Goal: Navigation & Orientation: Find specific page/section

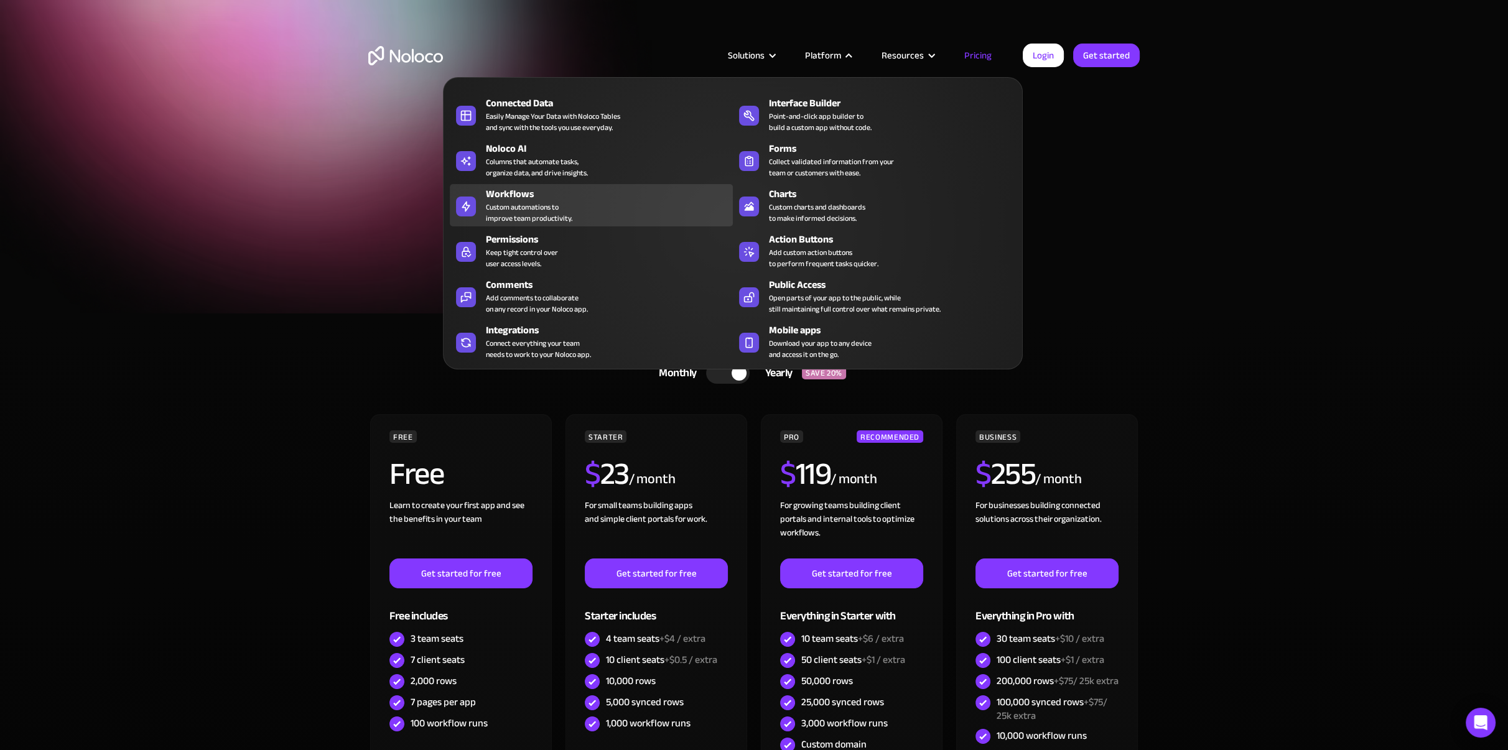
click at [532, 207] on div "Custom automations to improve team productivity." at bounding box center [529, 213] width 86 height 22
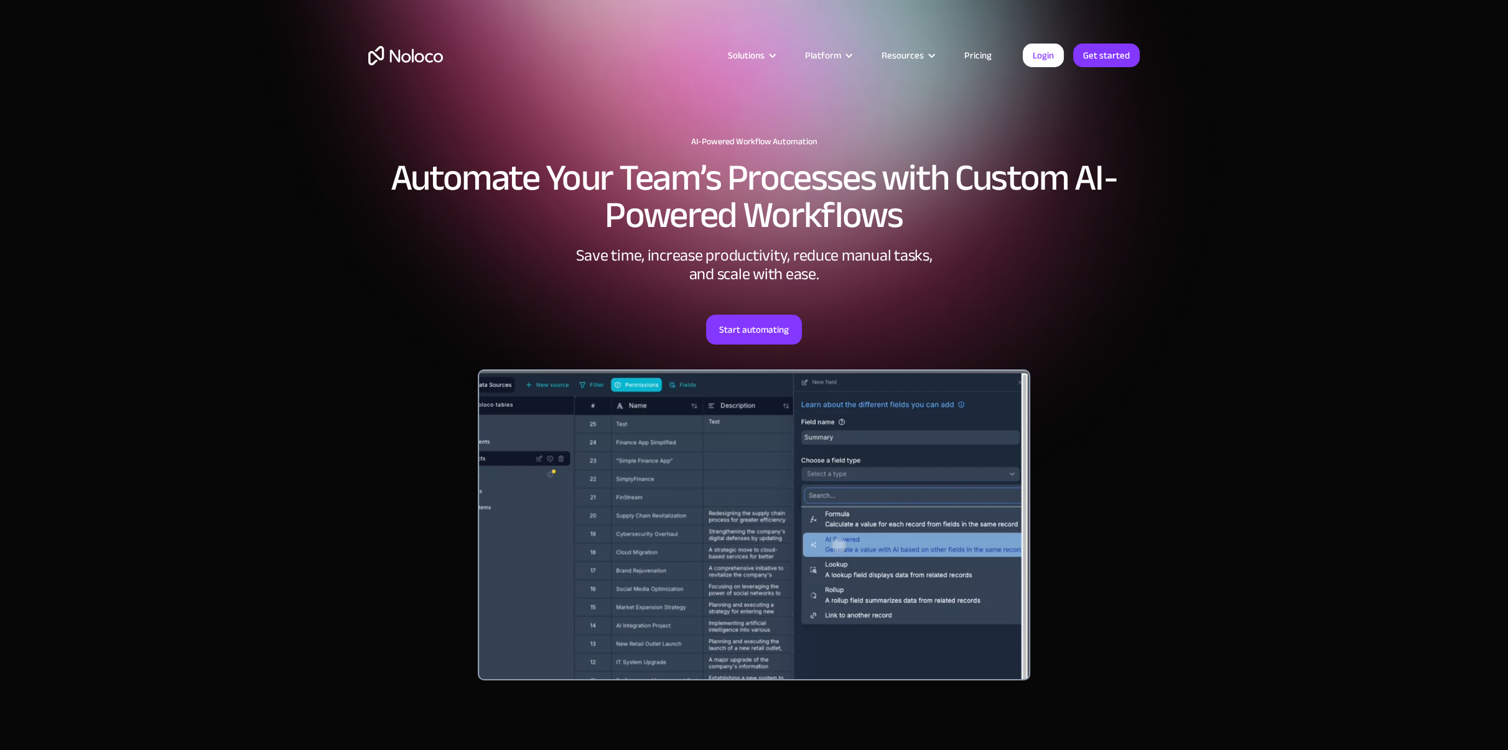
click at [409, 55] on img "home" at bounding box center [405, 55] width 75 height 19
